Goal: Navigation & Orientation: Go to known website

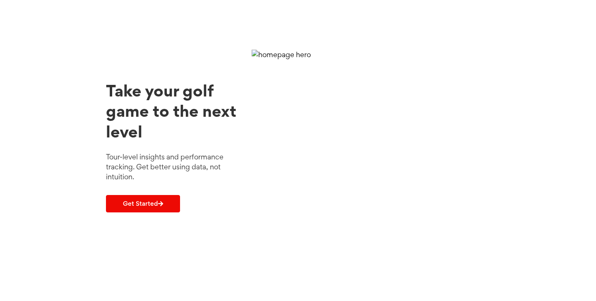
scroll to position [27, 0]
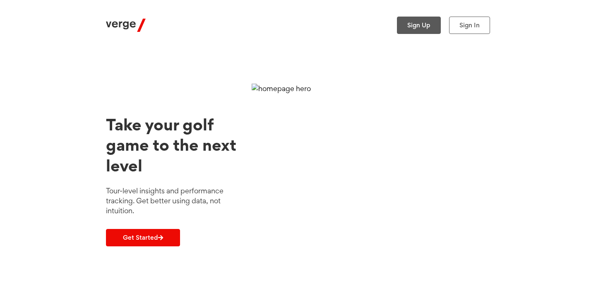
scroll to position [27, 0]
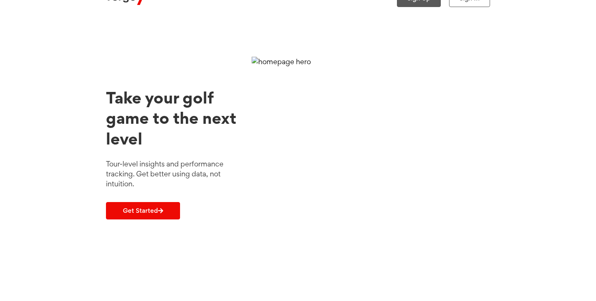
click at [154, 212] on link "Get Started" at bounding box center [143, 210] width 74 height 17
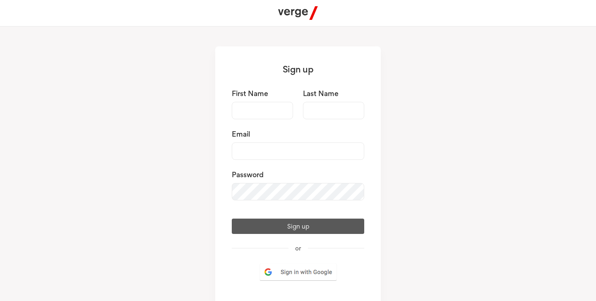
click at [296, 14] on img at bounding box center [298, 13] width 40 height 14
